Goal: Task Accomplishment & Management: Manage account settings

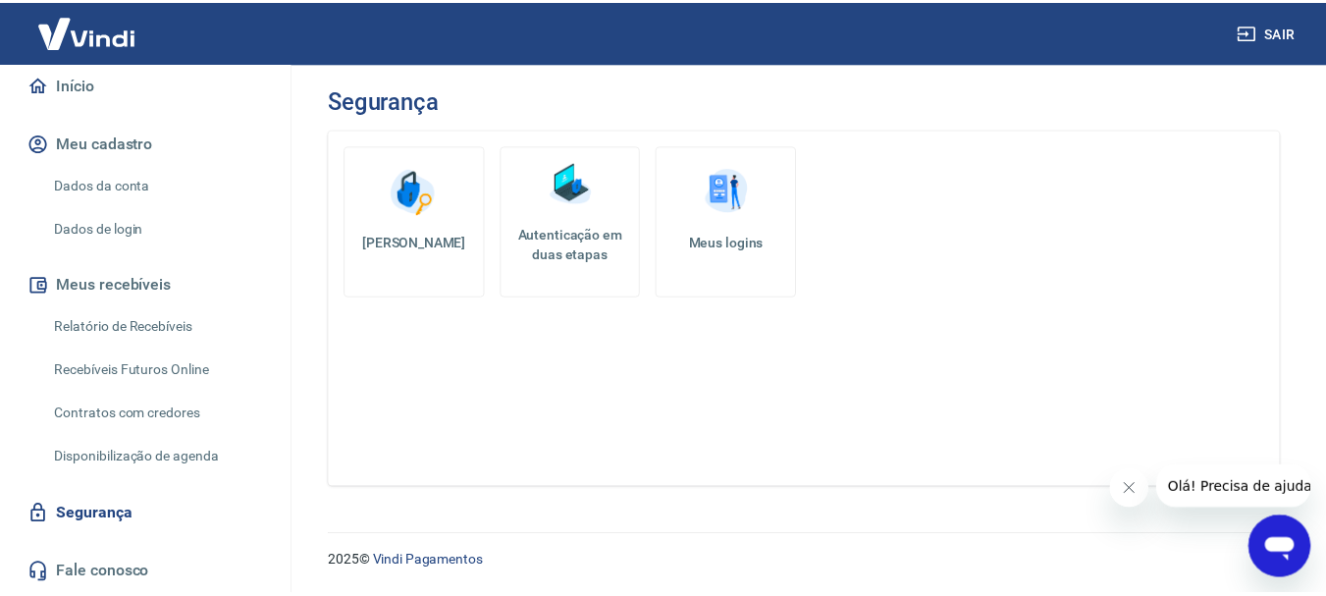
scroll to position [196, 0]
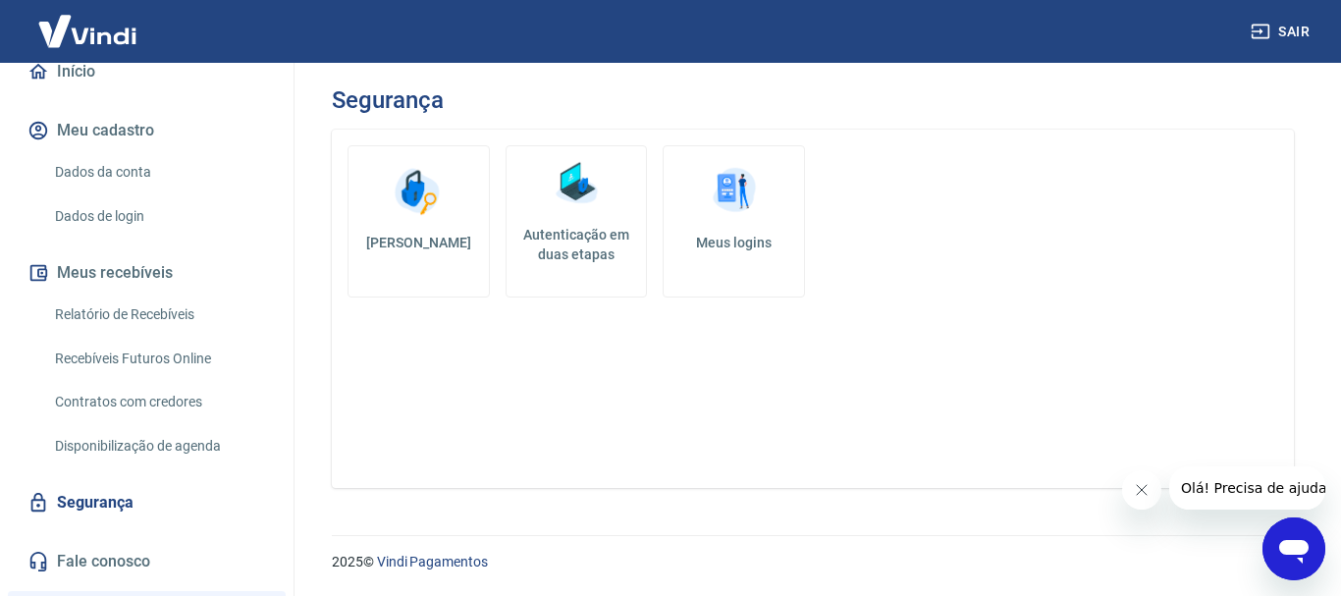
click at [130, 203] on link "Dados de login" at bounding box center [158, 216] width 223 height 40
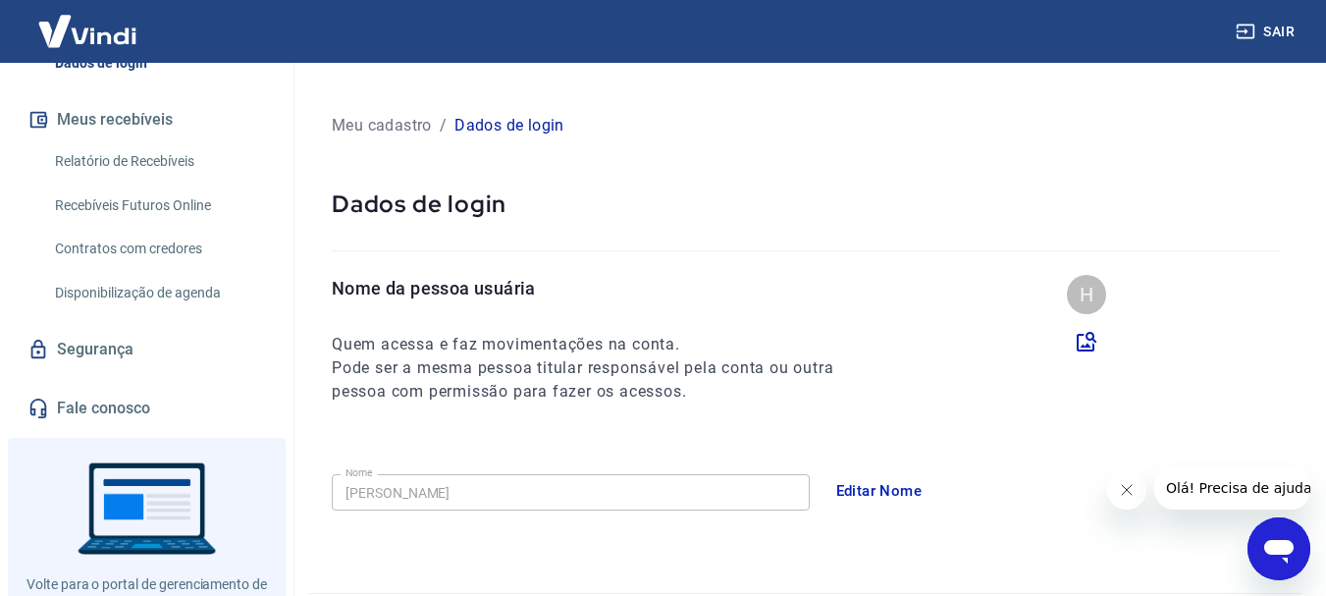
scroll to position [393, 0]
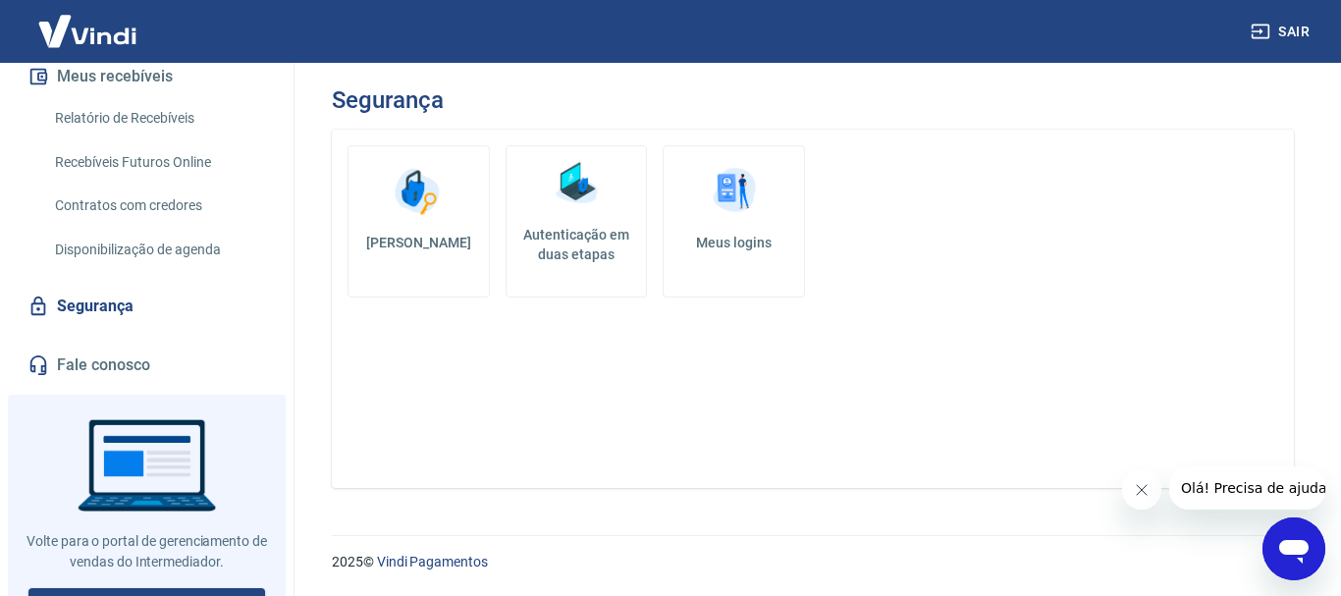
click at [606, 248] on h5 "Autenticação em duas etapas" at bounding box center [576, 244] width 125 height 39
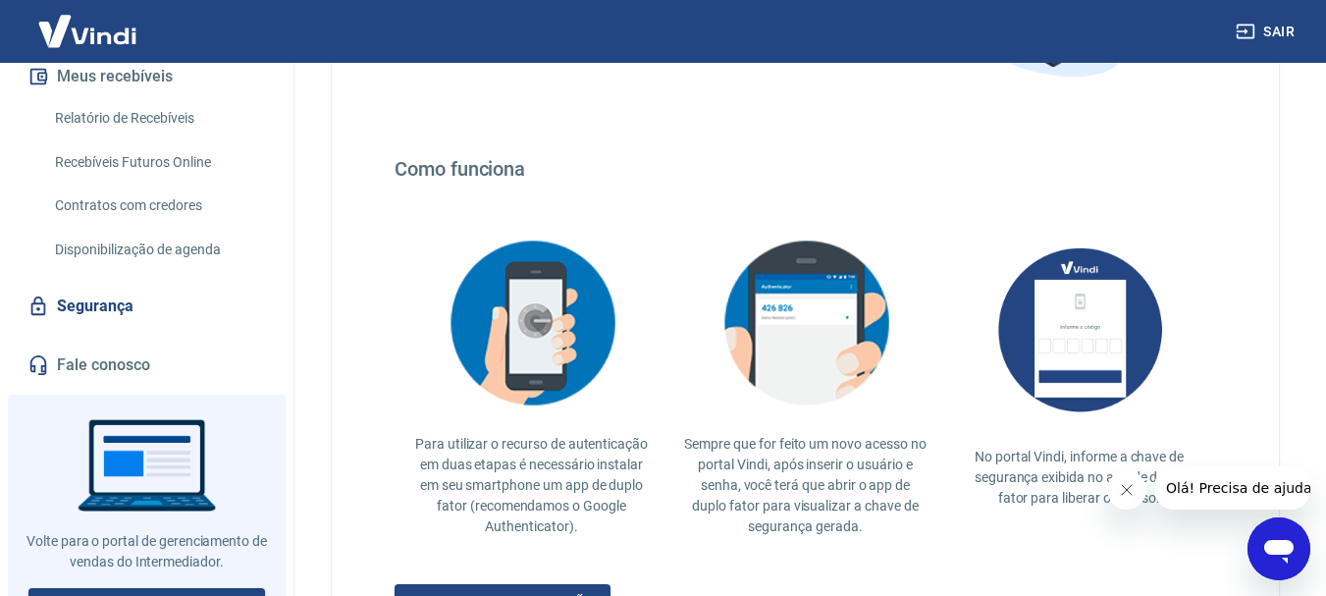
scroll to position [490, 0]
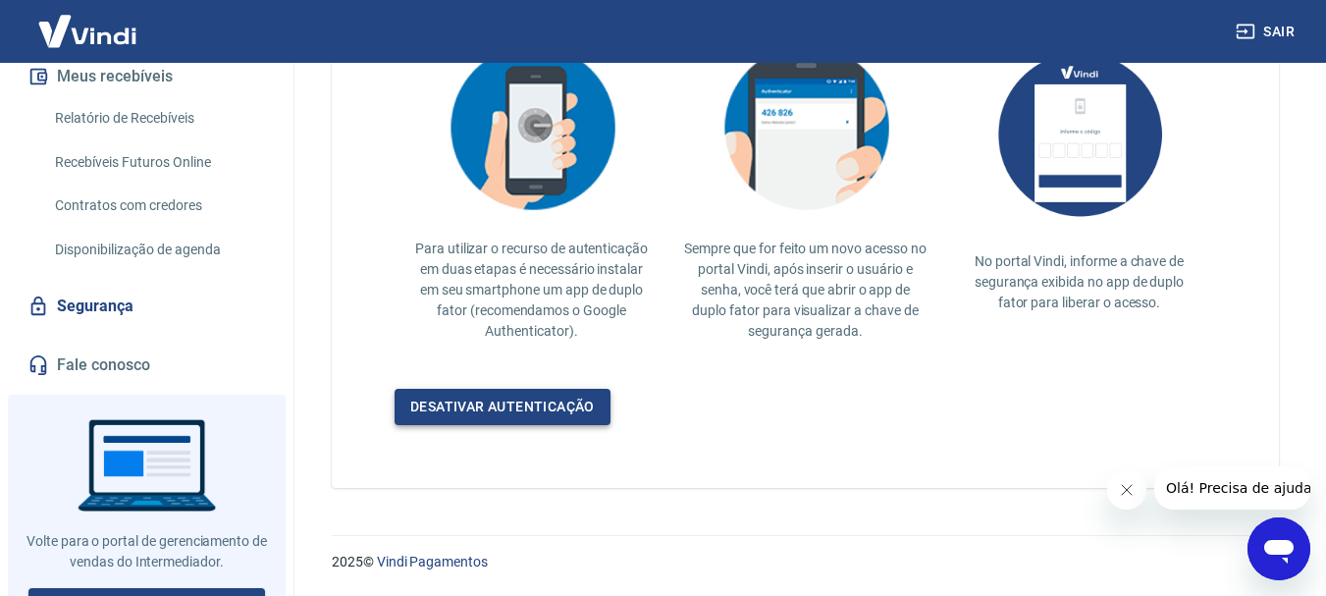
click at [520, 403] on link "Desativar autenticação" at bounding box center [503, 407] width 216 height 36
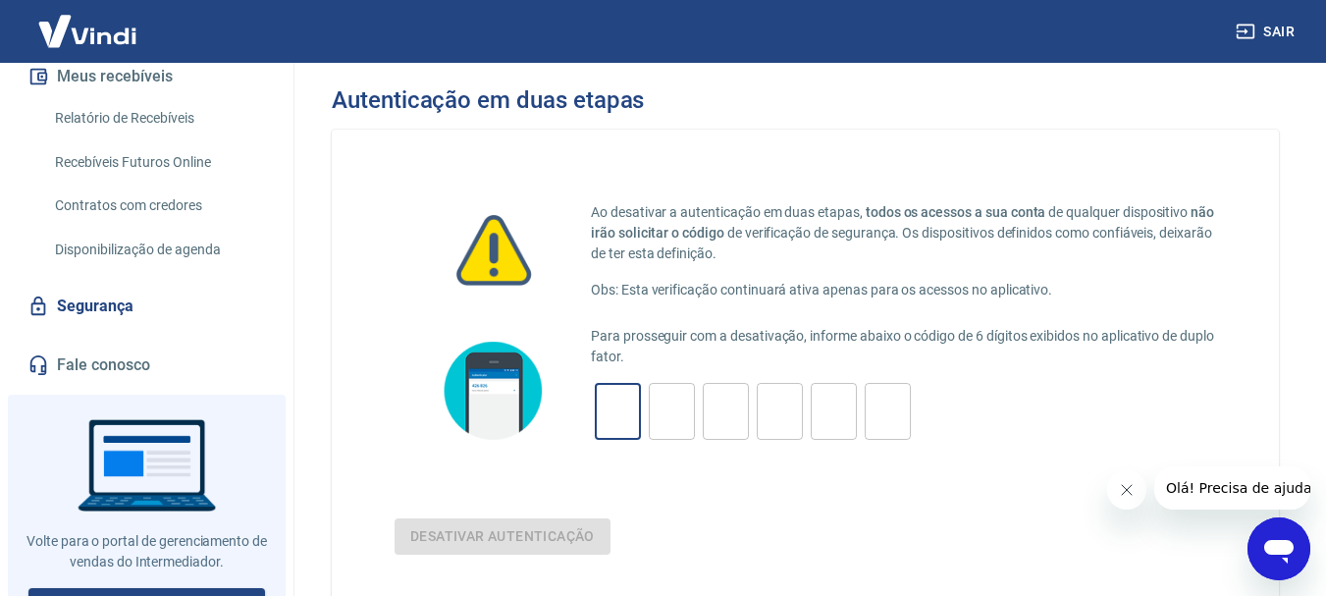
click at [619, 417] on input "tel" at bounding box center [618, 412] width 46 height 42
click at [1138, 488] on button "Fechar mensagem da empresa" at bounding box center [1125, 489] width 39 height 39
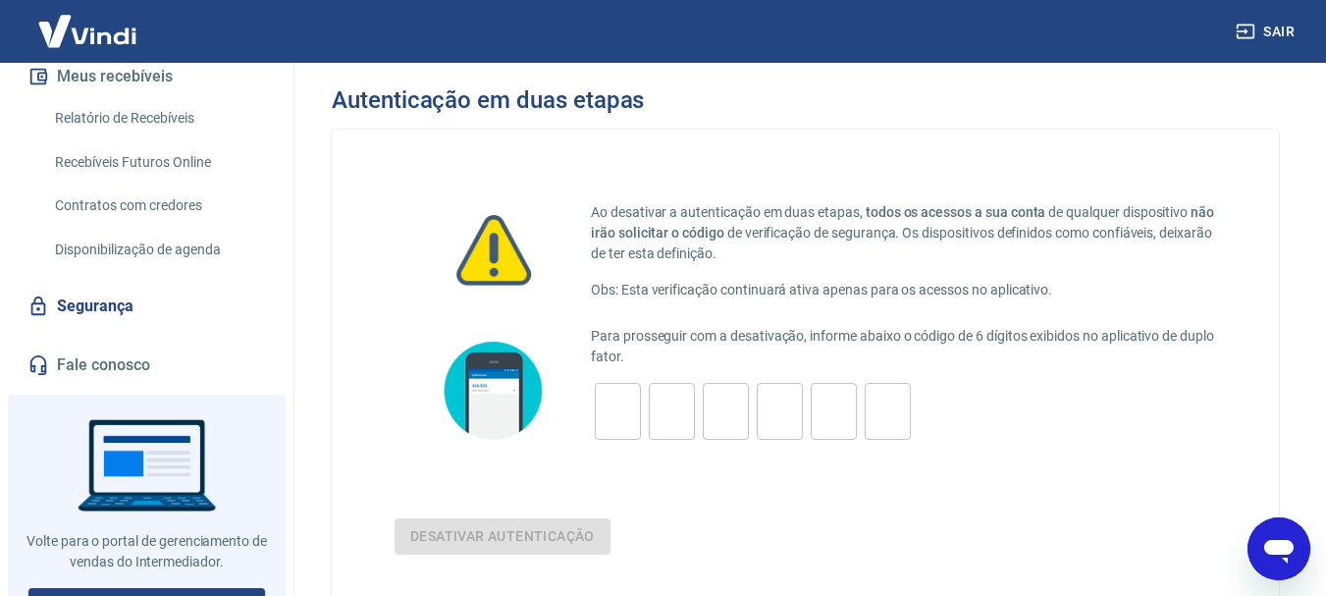
click at [616, 433] on div "​" at bounding box center [618, 411] width 46 height 57
type input "7"
type input "3"
type input "5"
type input "2"
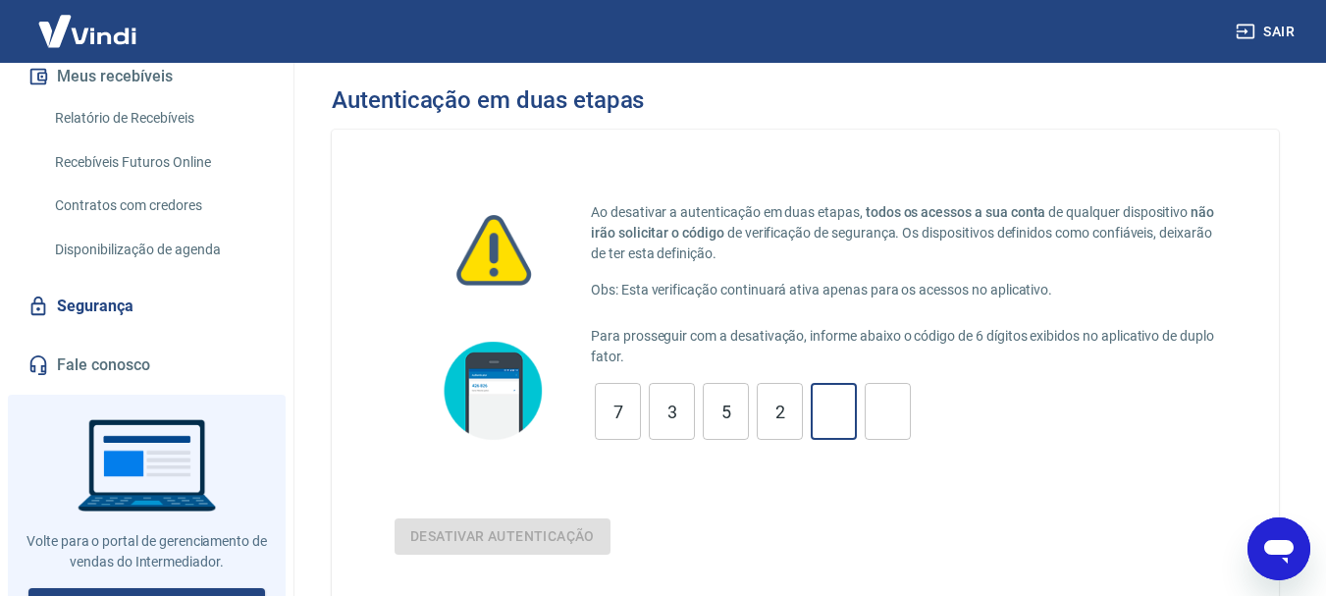
type input "7"
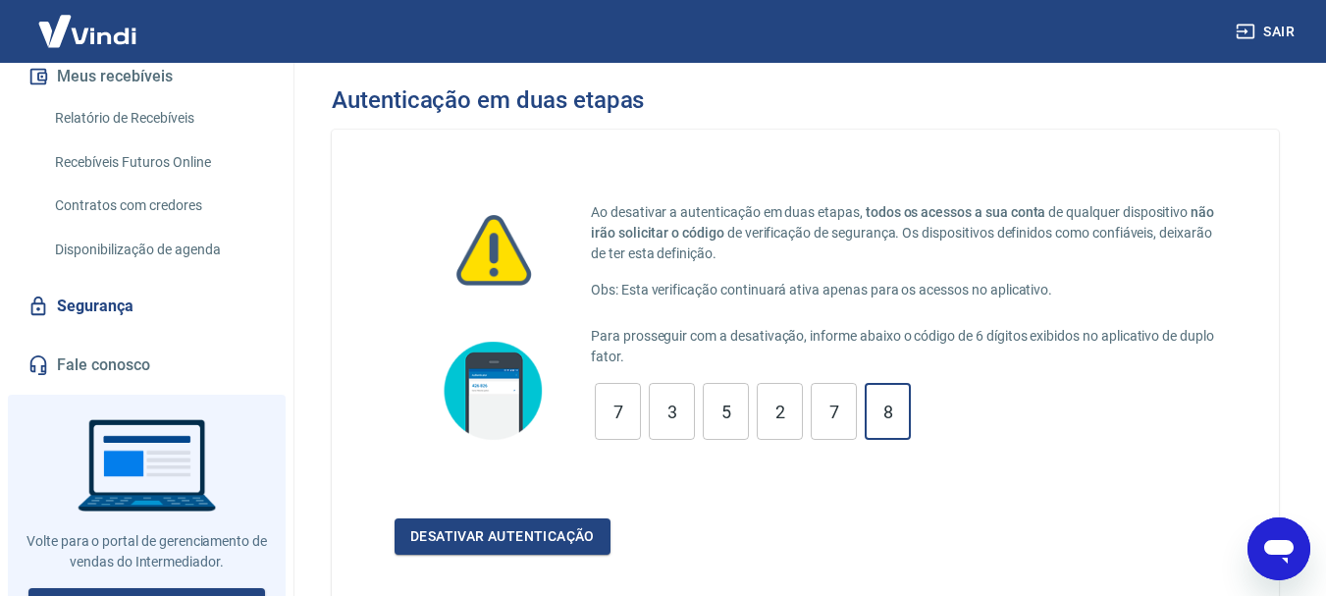
type input "8"
click at [395, 518] on button "Desativar autenticação" at bounding box center [503, 536] width 216 height 36
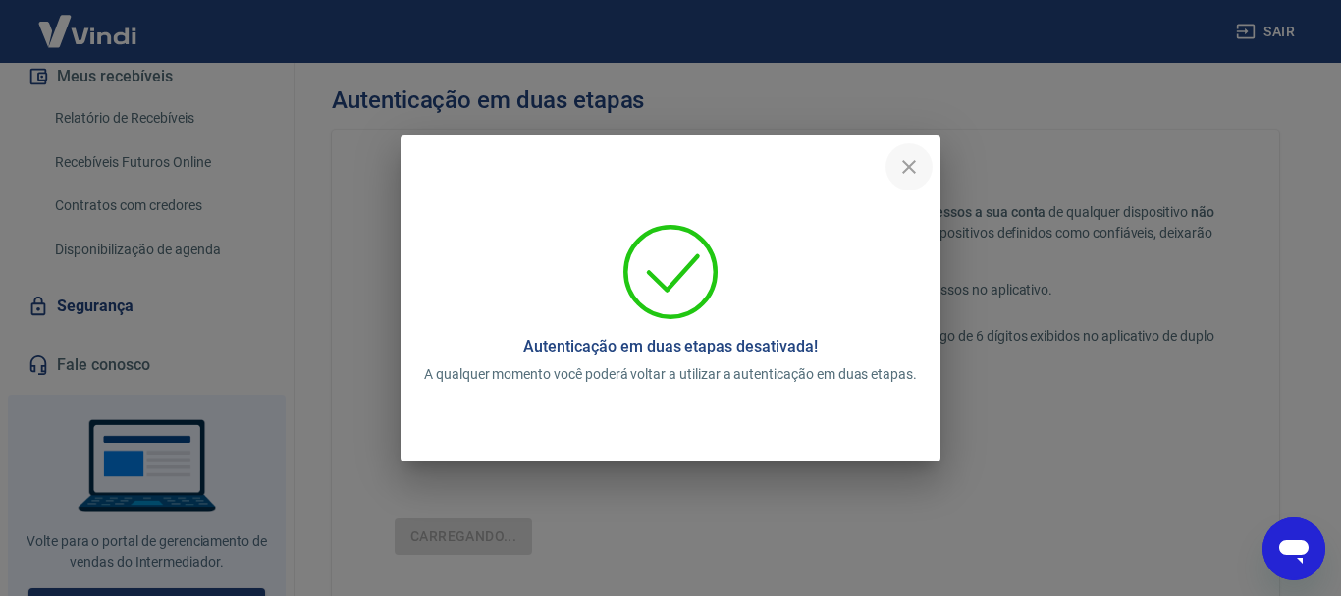
click at [910, 171] on icon "close" at bounding box center [909, 167] width 24 height 24
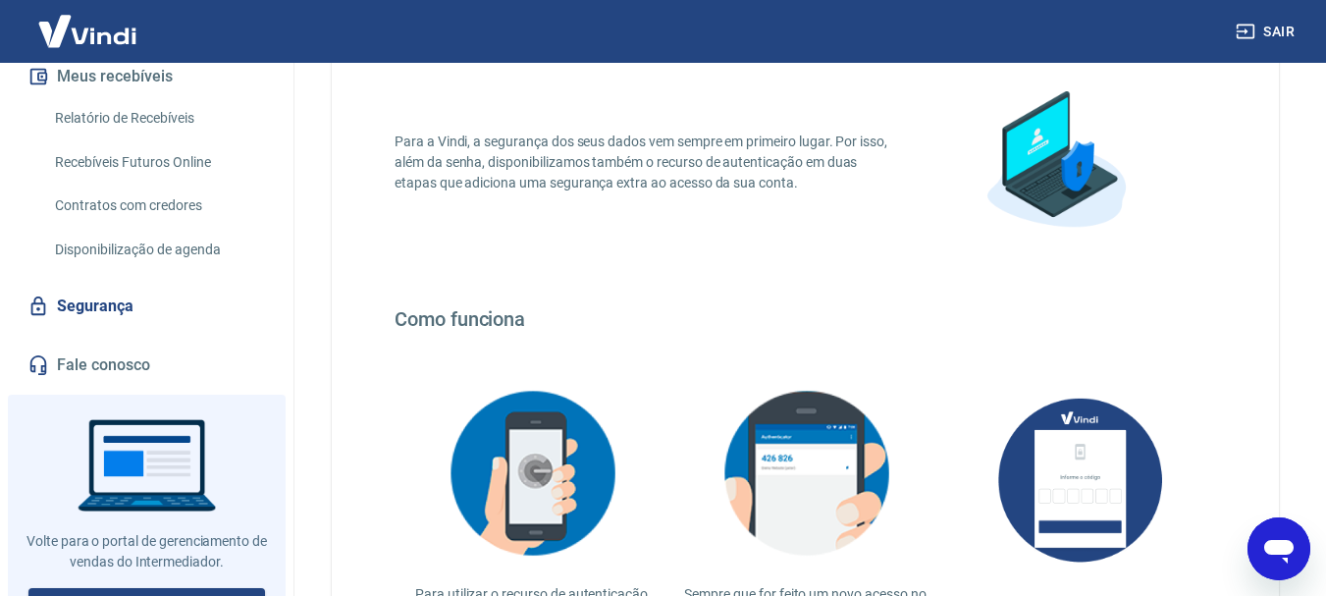
scroll to position [393, 0]
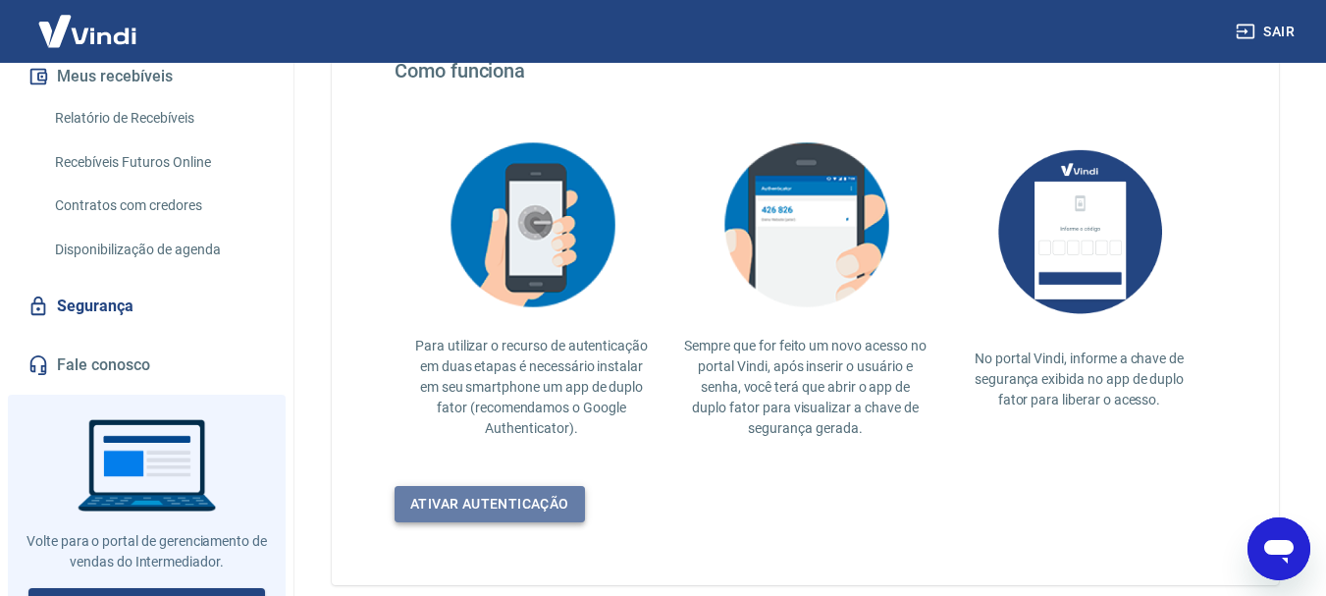
click at [521, 489] on link "Ativar autenticação" at bounding box center [490, 504] width 190 height 36
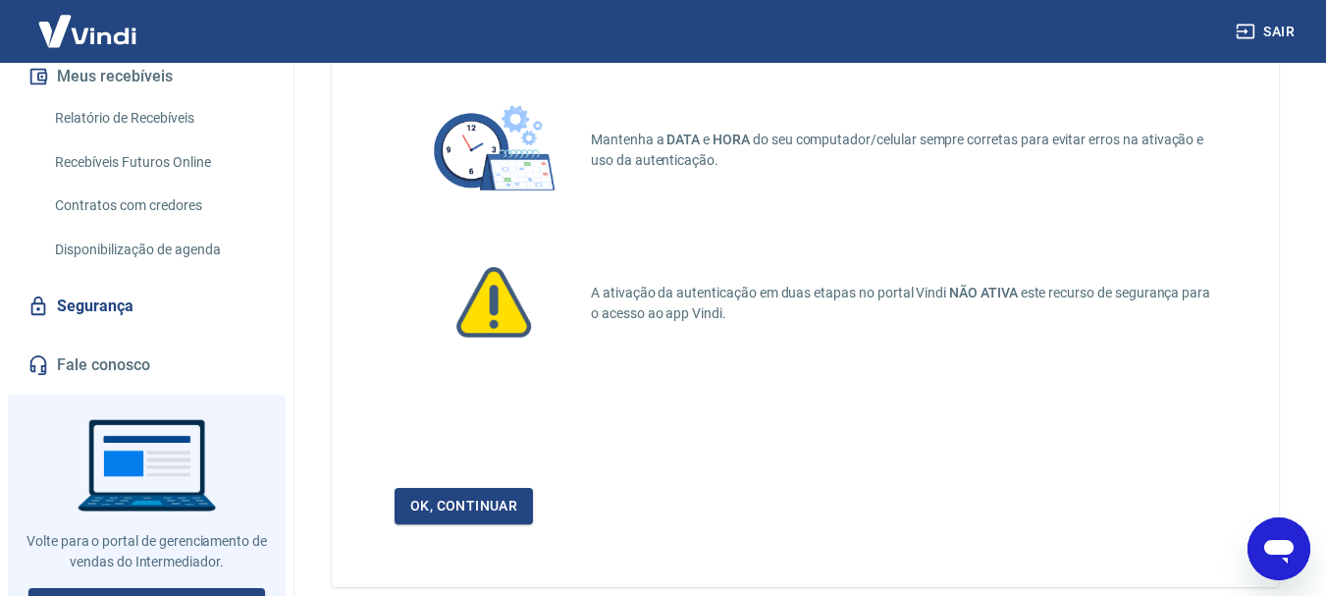
scroll to position [122, 0]
click at [480, 505] on link "Ok, continuar" at bounding box center [464, 505] width 138 height 36
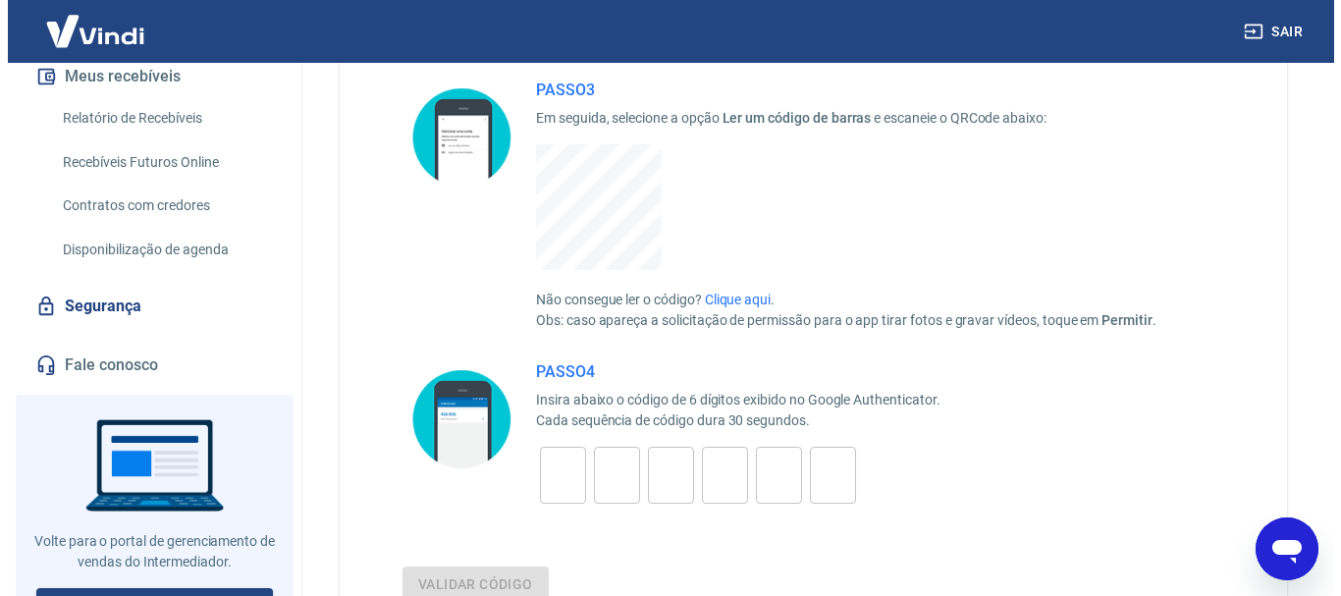
scroll to position [491, 0]
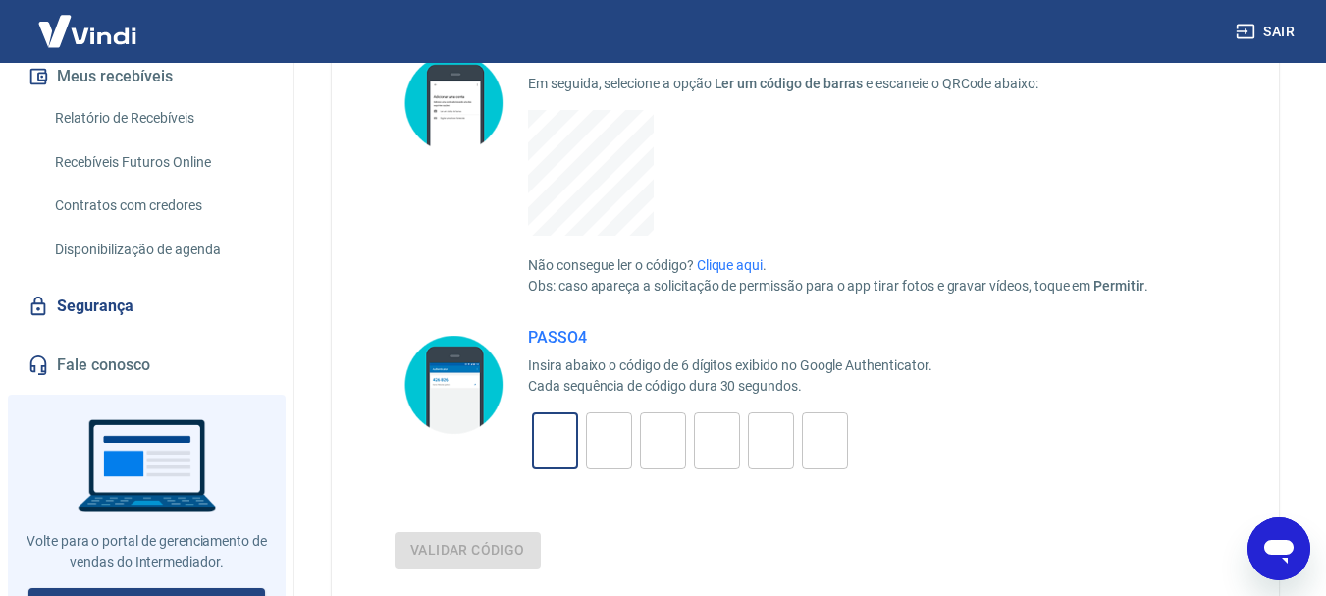
click at [571, 423] on input "tel" at bounding box center [555, 441] width 46 height 42
type input "1"
type input "3"
type input "4"
type input "0"
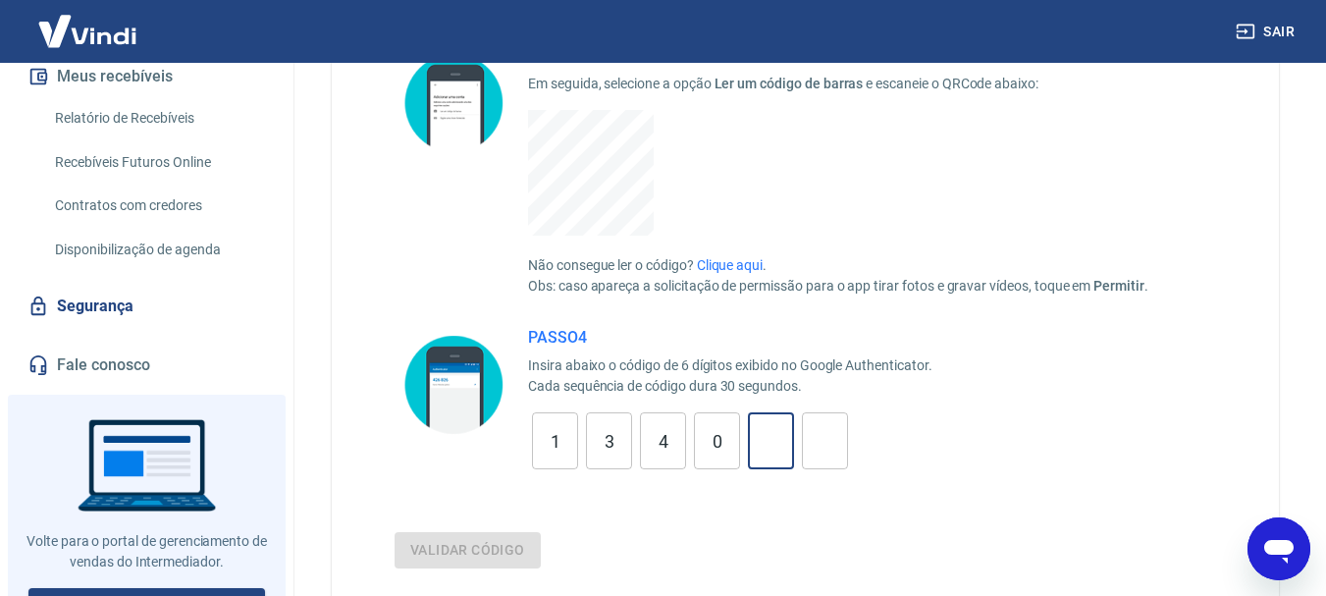
type input "2"
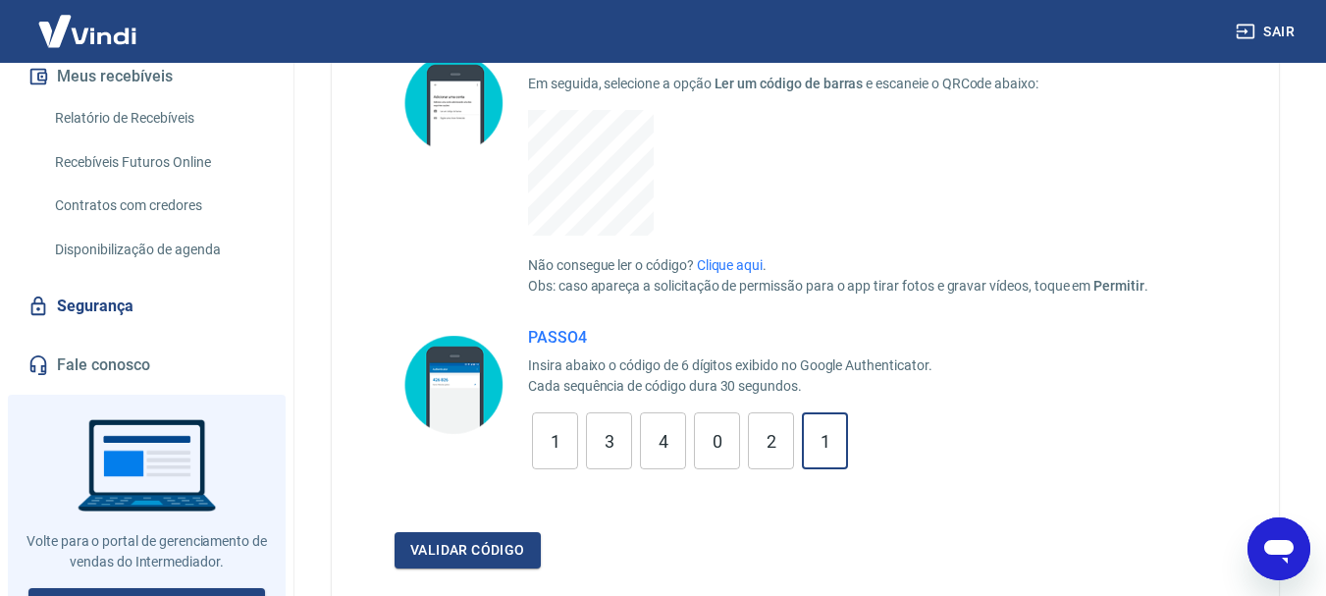
type input "1"
click at [395, 532] on button "Validar código" at bounding box center [468, 550] width 146 height 36
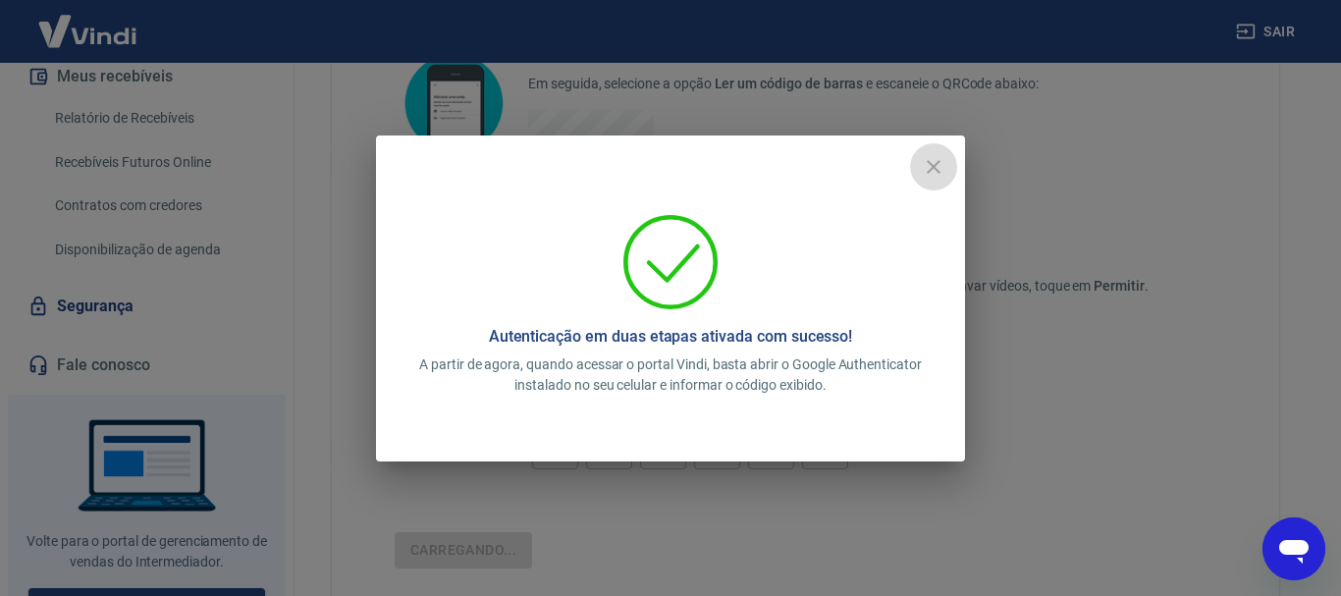
click at [940, 156] on icon "close" at bounding box center [934, 167] width 24 height 24
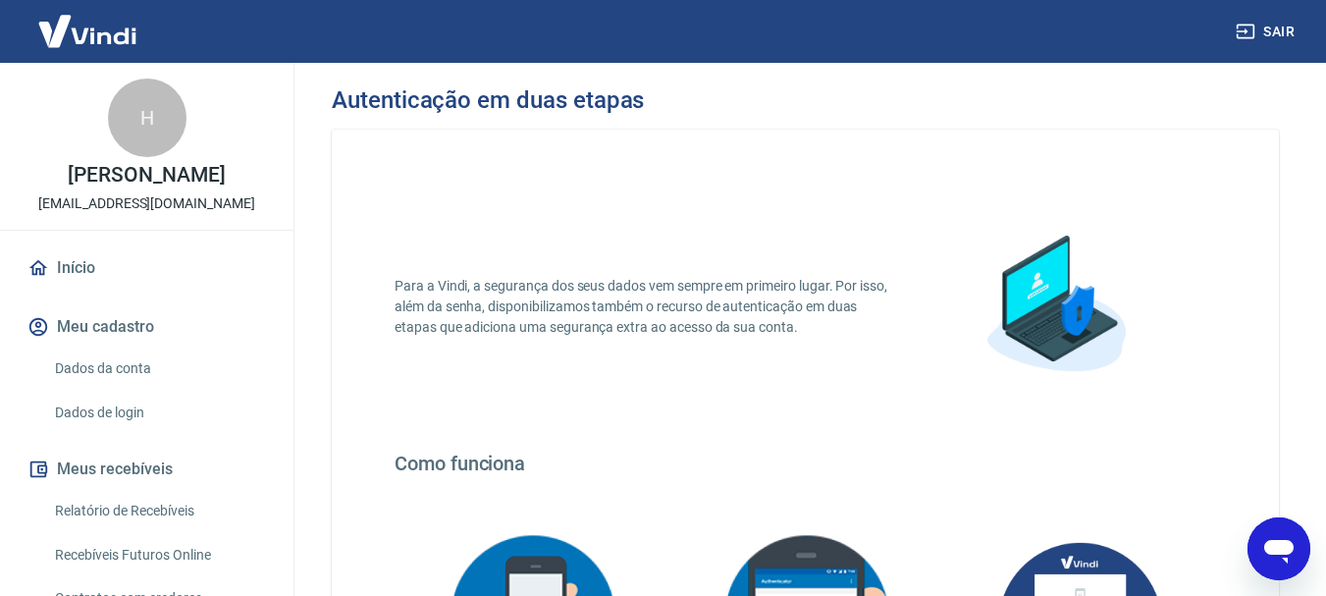
click at [113, 18] on img at bounding box center [88, 31] width 128 height 60
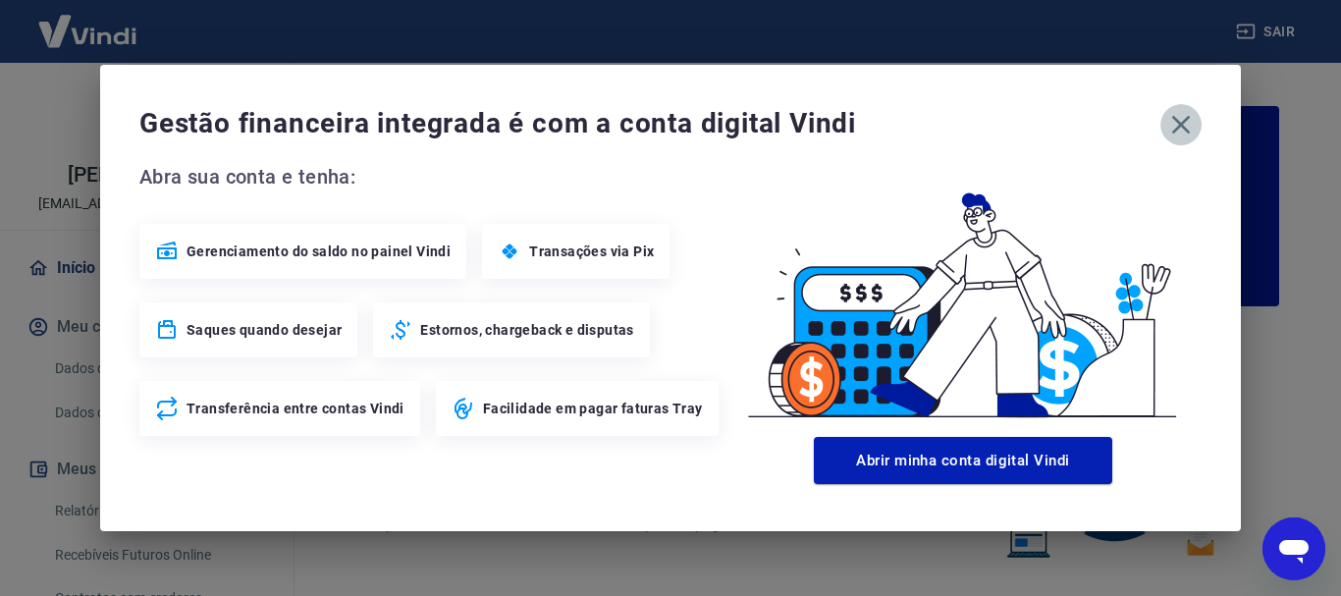
click at [1189, 124] on icon "button" at bounding box center [1180, 124] width 31 height 31
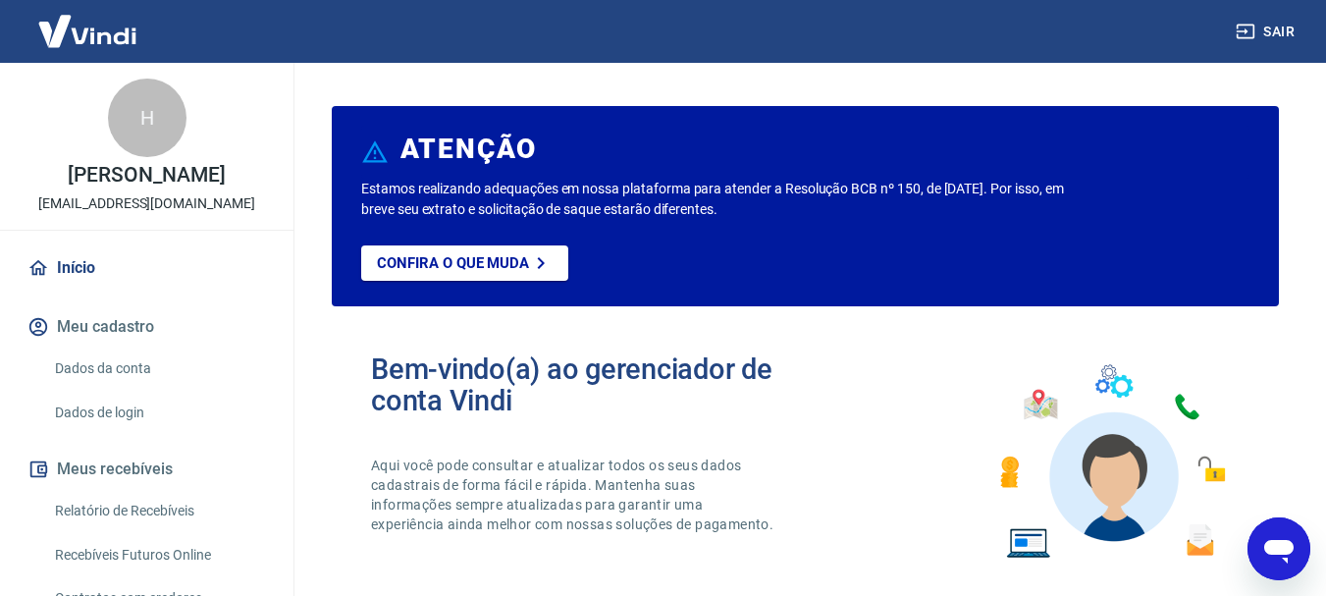
click at [75, 39] on img at bounding box center [88, 31] width 128 height 60
